Goal: Information Seeking & Learning: Learn about a topic

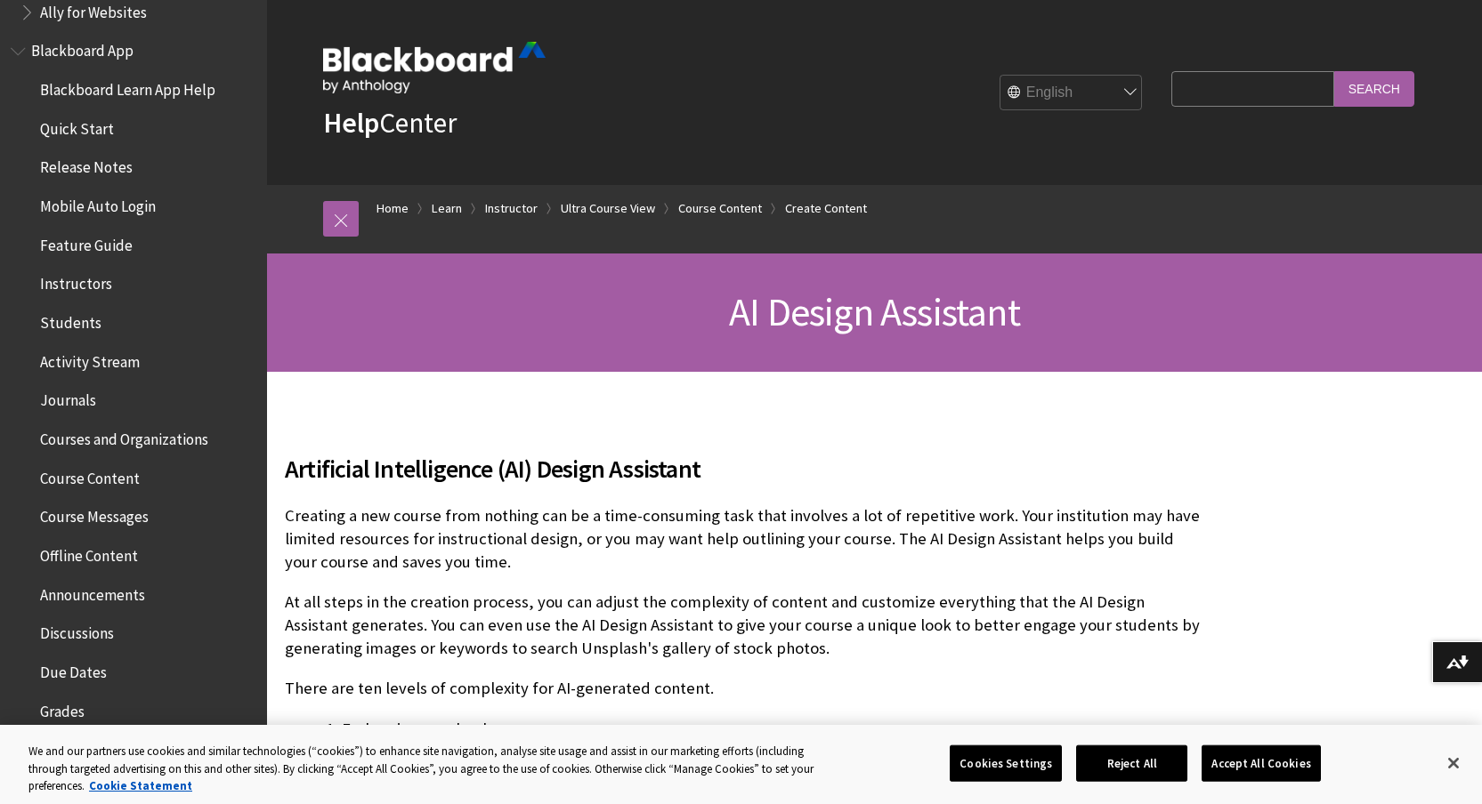
scroll to position [189, 0]
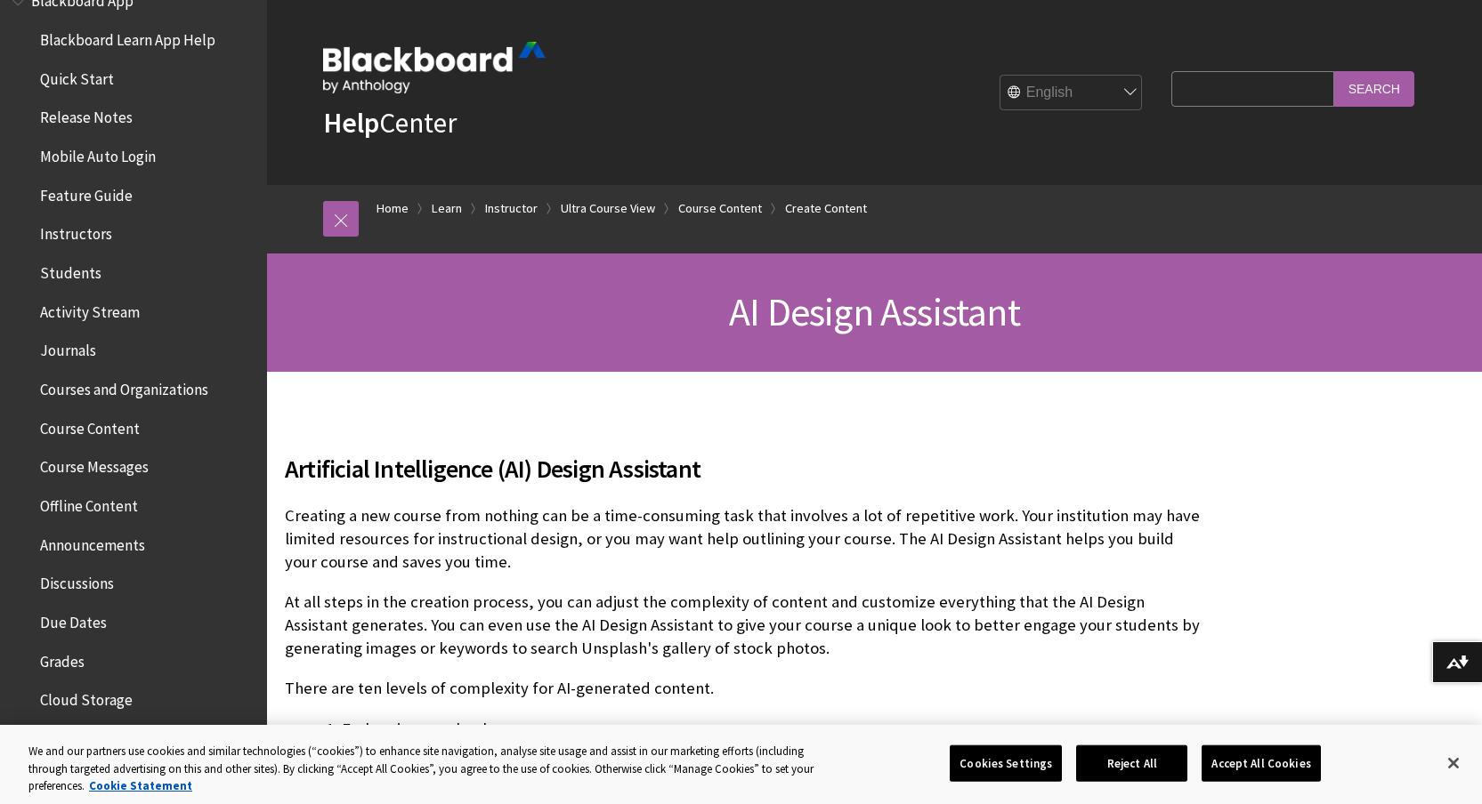
click at [77, 110] on span "Release Notes" at bounding box center [86, 115] width 93 height 24
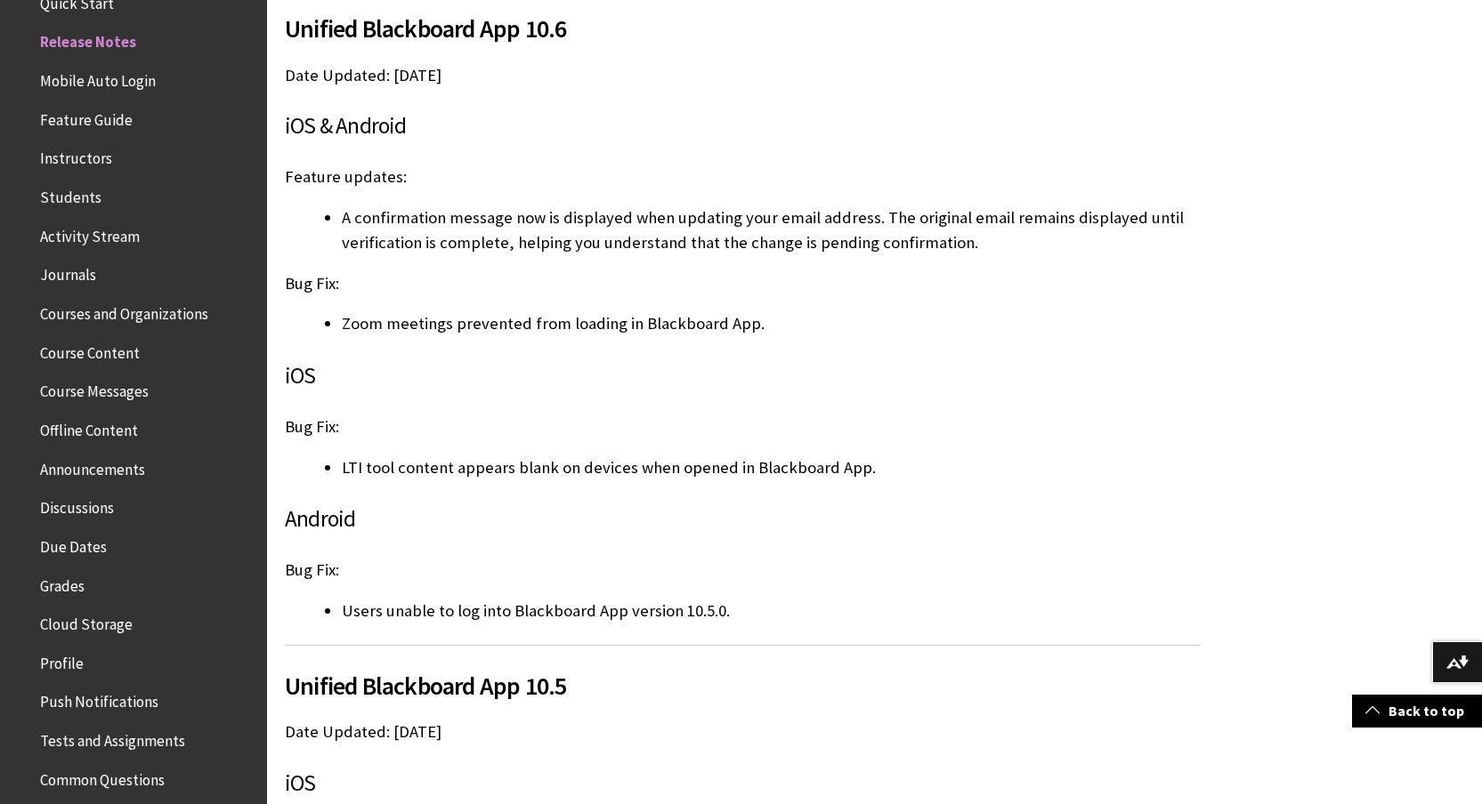
scroll to position [446, 0]
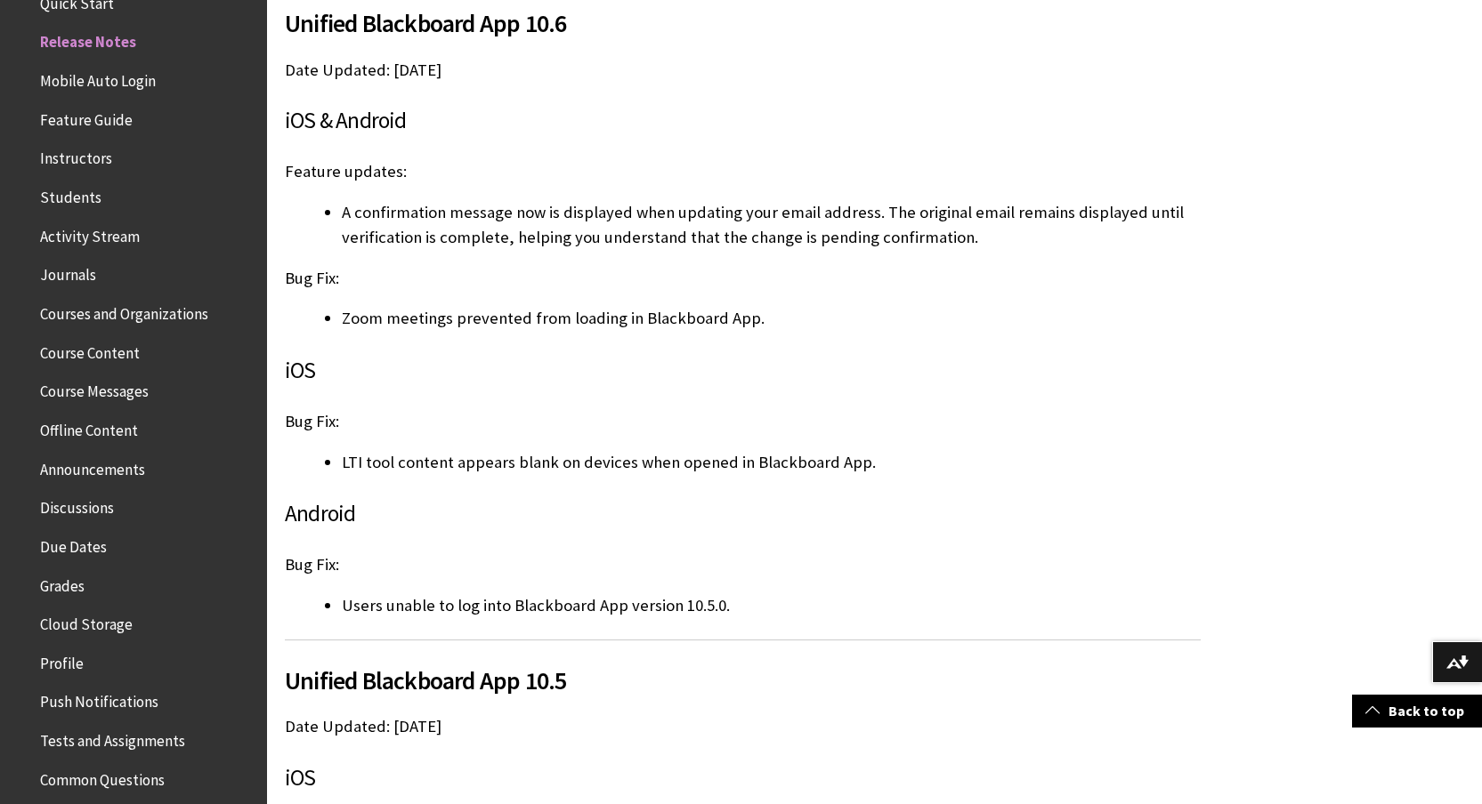
click at [81, 166] on span "Instructors" at bounding box center [76, 156] width 72 height 24
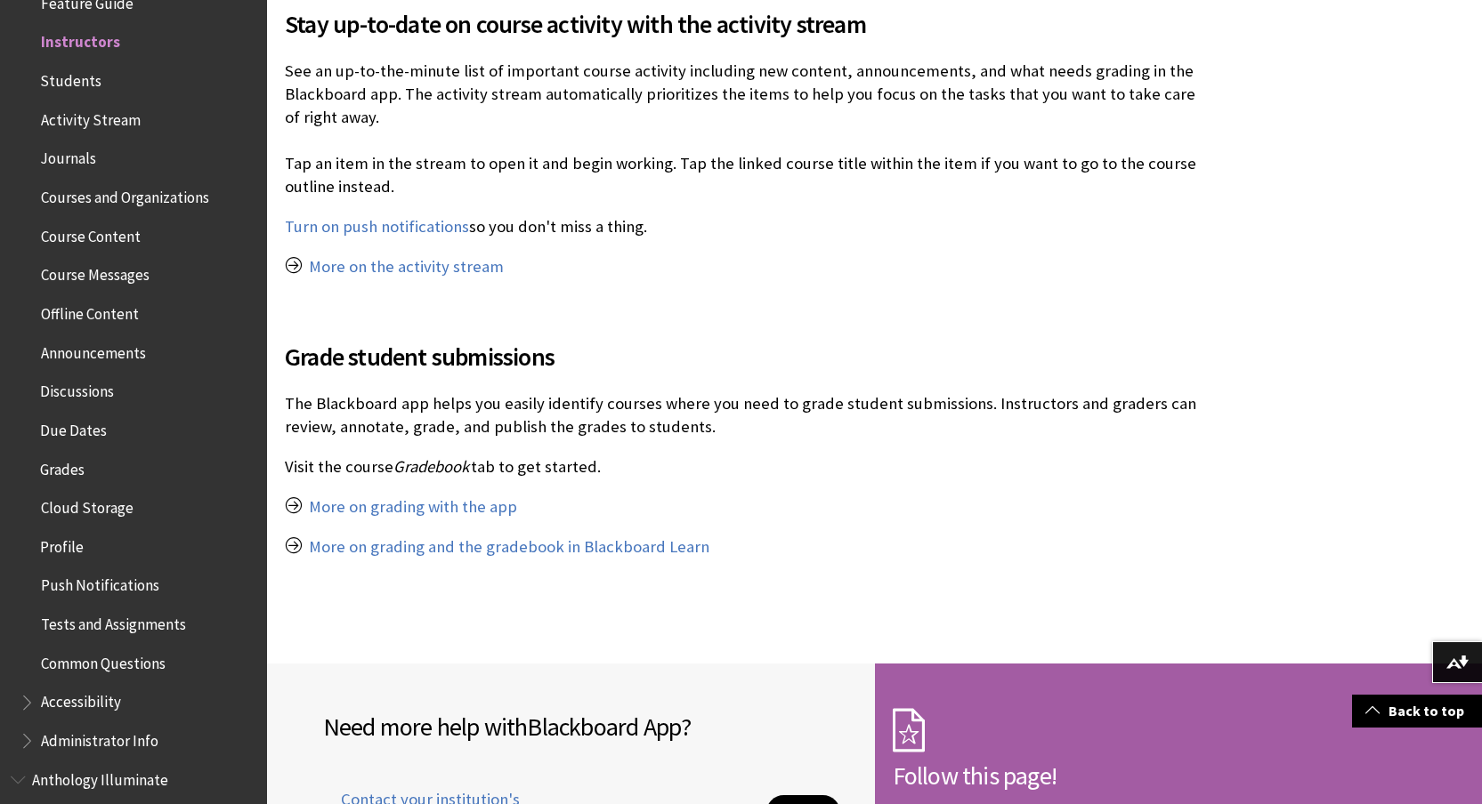
scroll to position [1980, 0]
